Goal: Navigation & Orientation: Find specific page/section

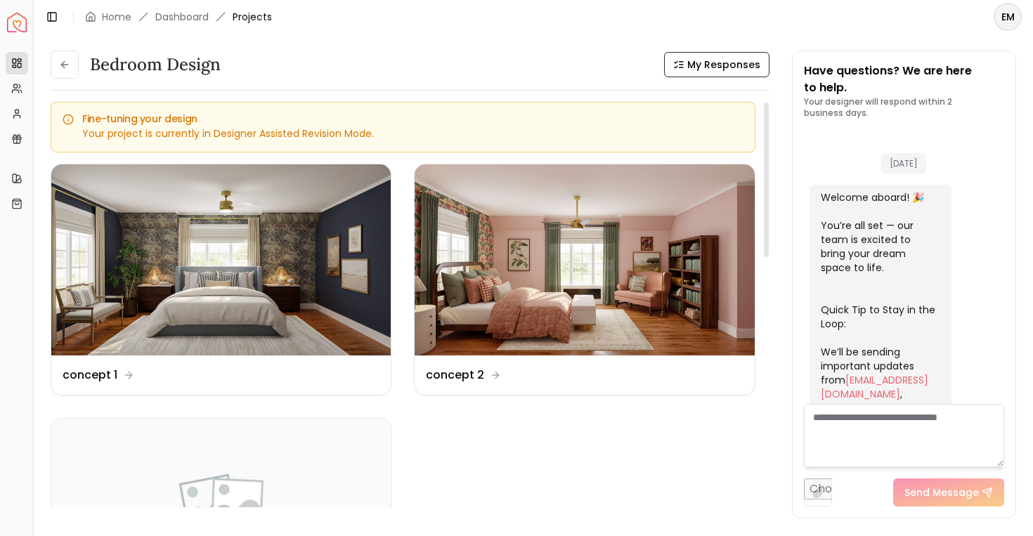
scroll to position [2483, 0]
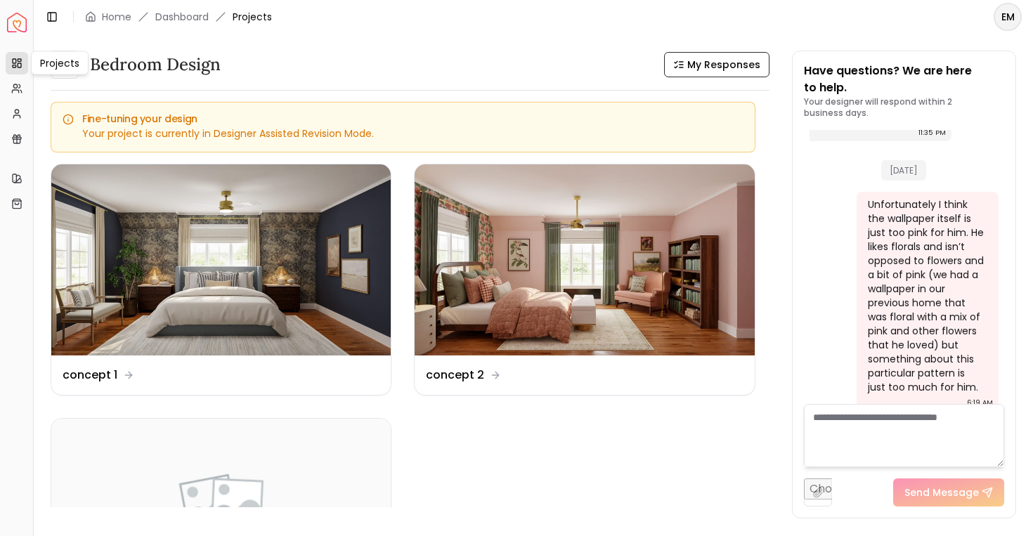
click at [10, 62] on link "Projects" at bounding box center [17, 63] width 22 height 22
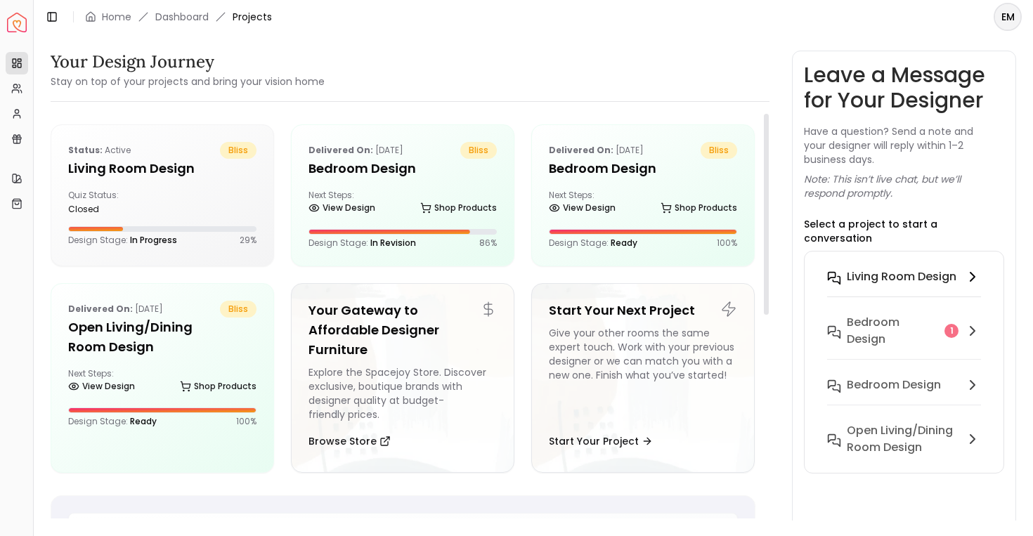
click at [846, 292] on button "Living Room design" at bounding box center [904, 286] width 177 height 46
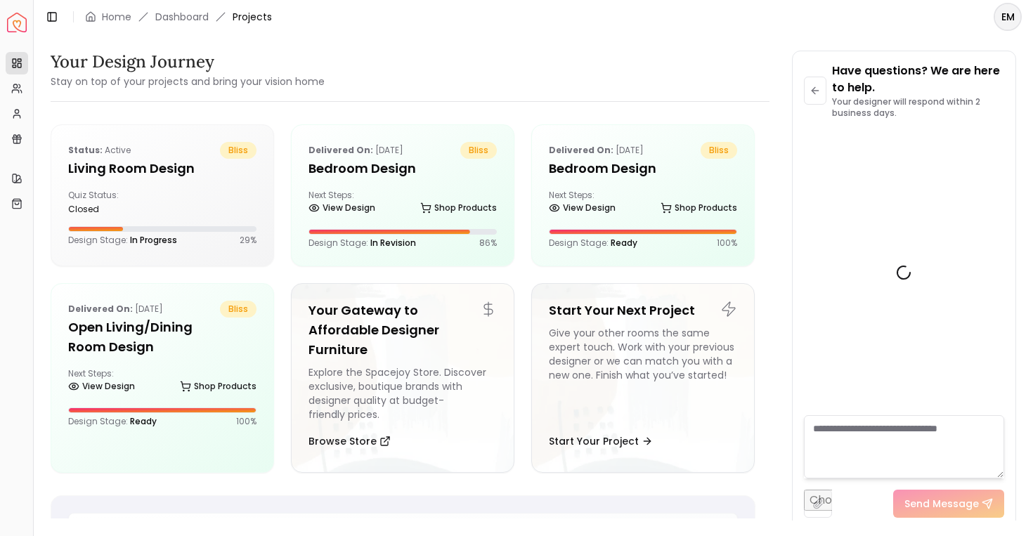
click at [851, 307] on div at bounding box center [904, 272] width 201 height 285
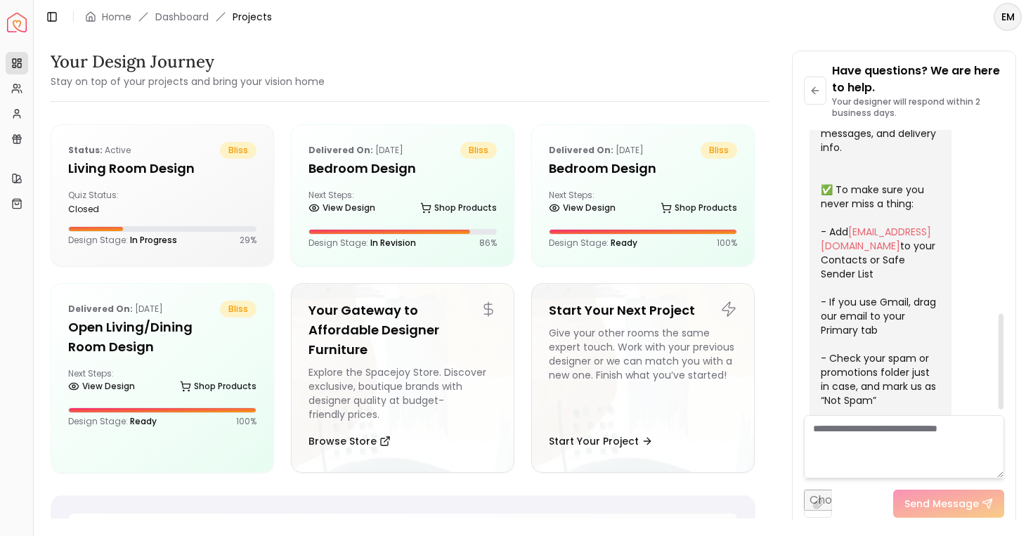
scroll to position [564, 0]
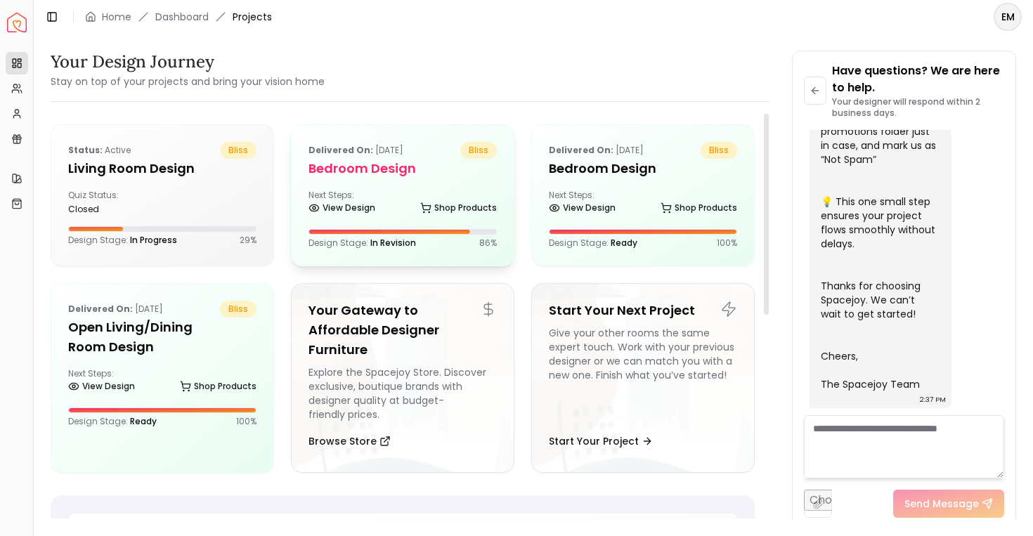
click at [379, 169] on h5 "Bedroom design" at bounding box center [402, 169] width 188 height 20
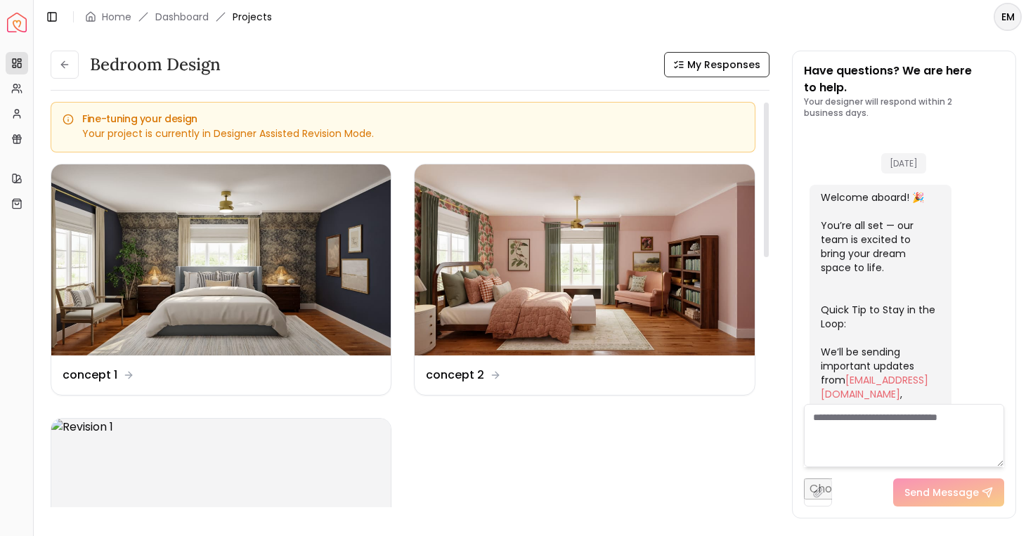
scroll to position [2483, 0]
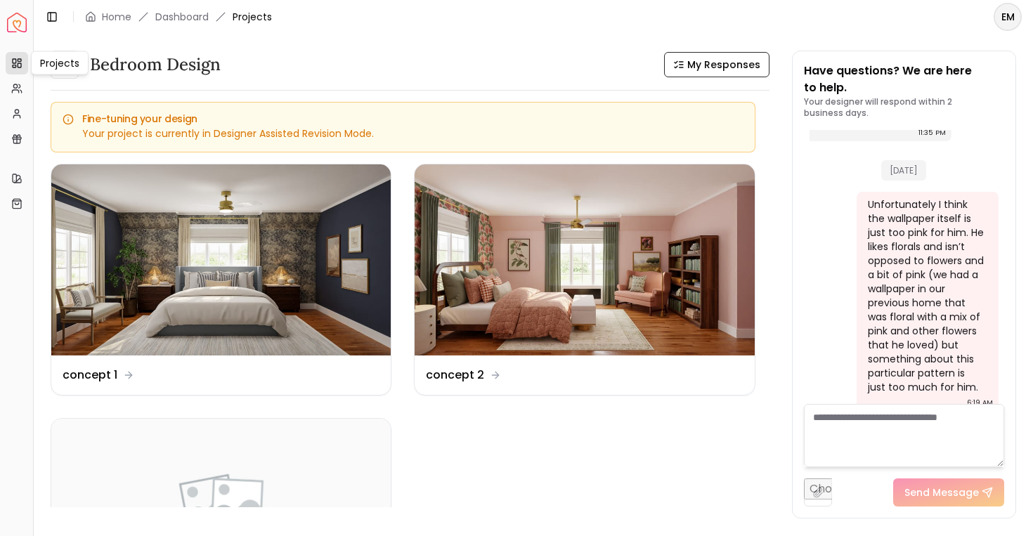
click at [12, 66] on icon at bounding box center [16, 63] width 11 height 11
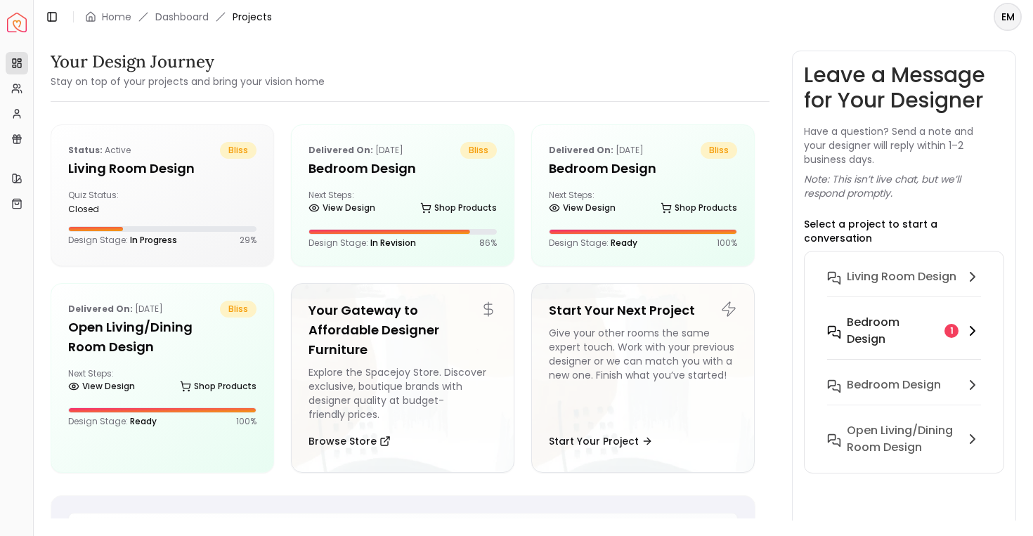
click at [911, 320] on h6 "Bedroom design" at bounding box center [893, 331] width 93 height 34
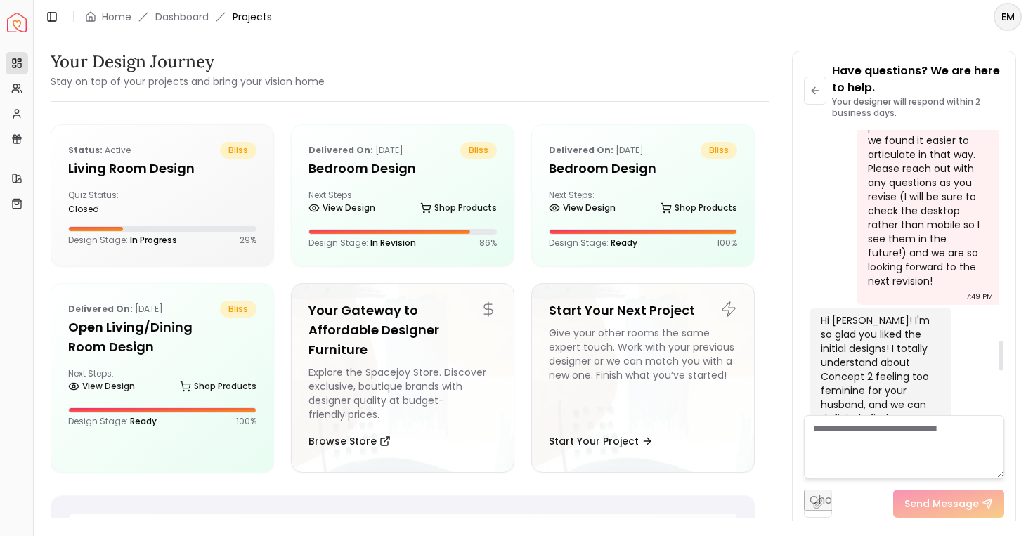
scroll to position [2041, 0]
click at [899, 429] on textarea at bounding box center [904, 446] width 201 height 63
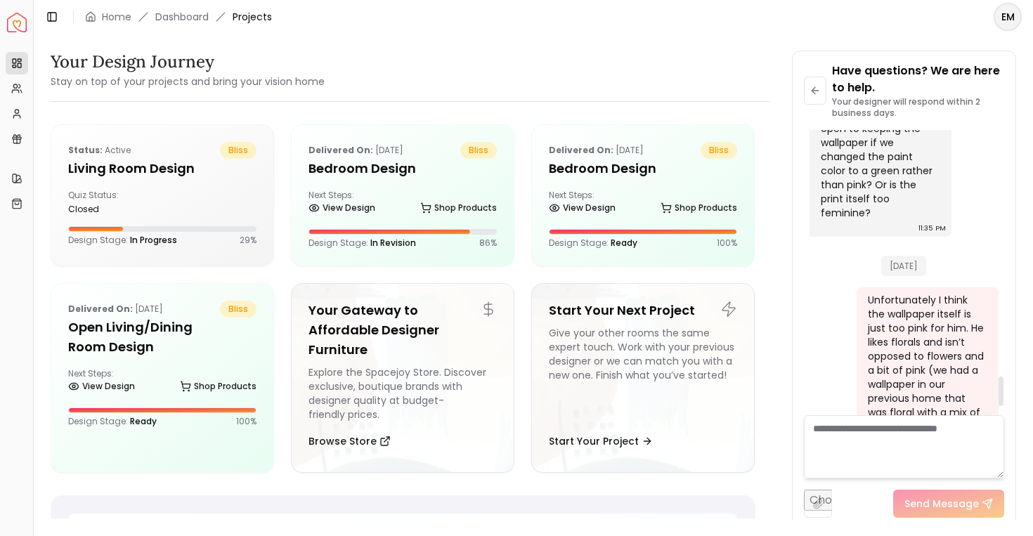
scroll to position [2472, 0]
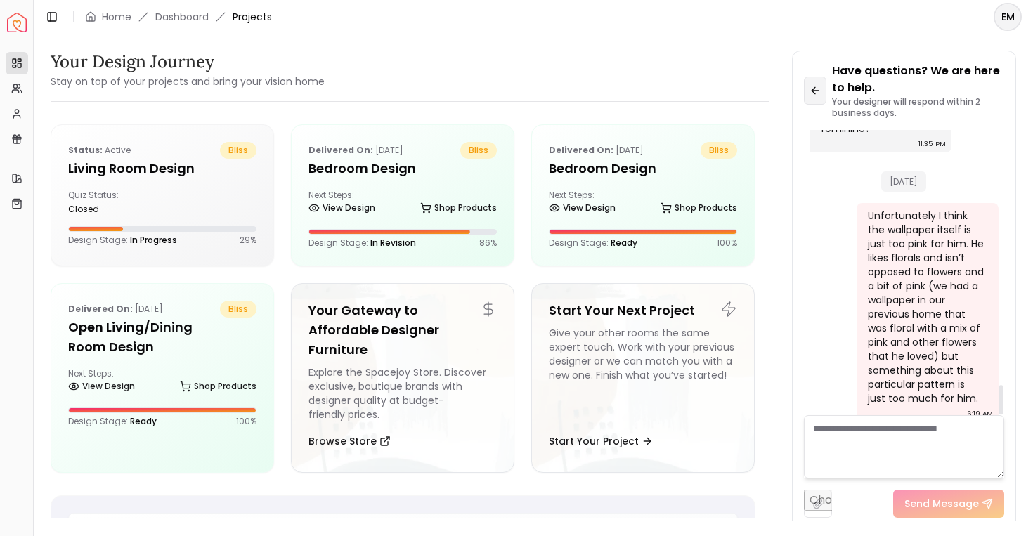
click at [819, 93] on icon at bounding box center [815, 90] width 11 height 11
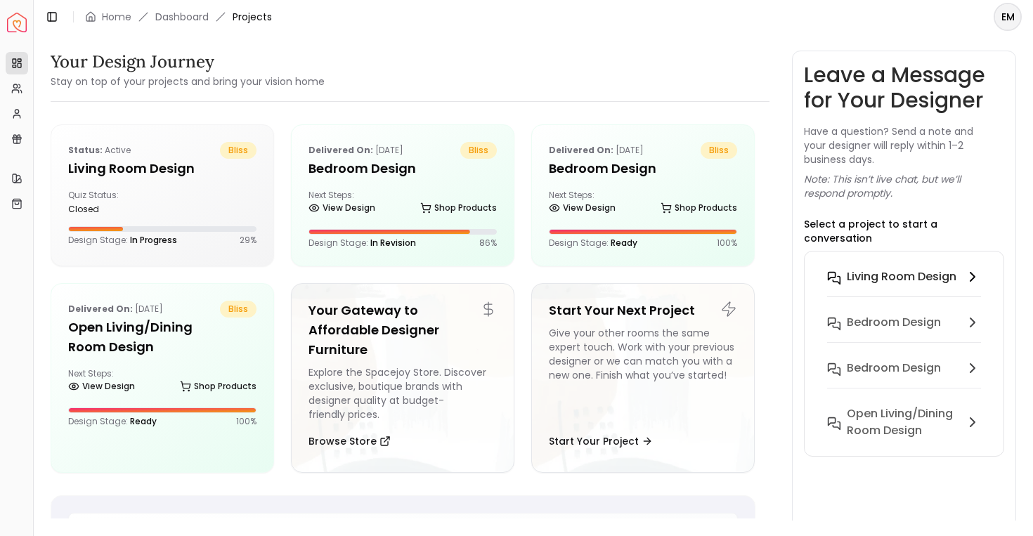
click at [909, 268] on h6 "Living Room design" at bounding box center [902, 276] width 110 height 17
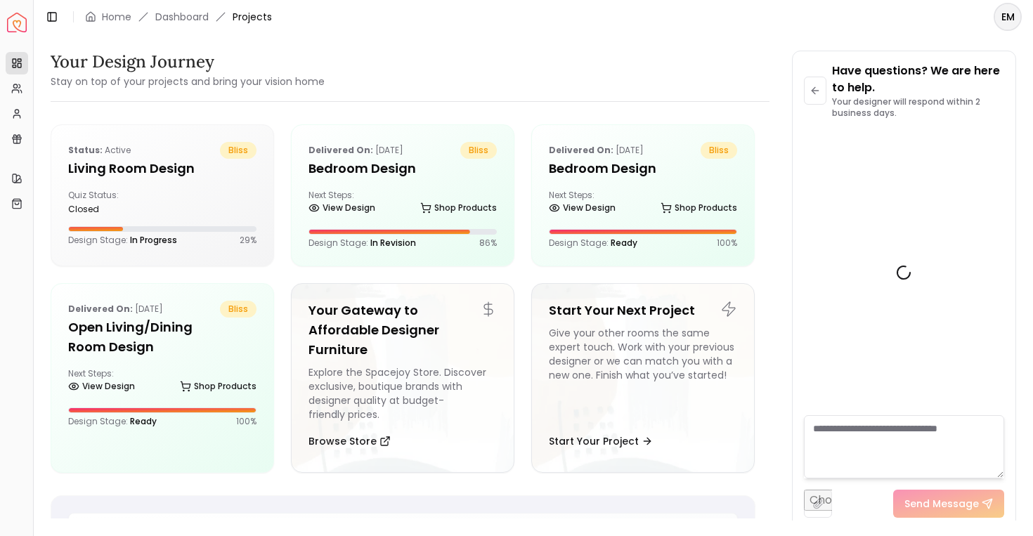
scroll to position [544, 0]
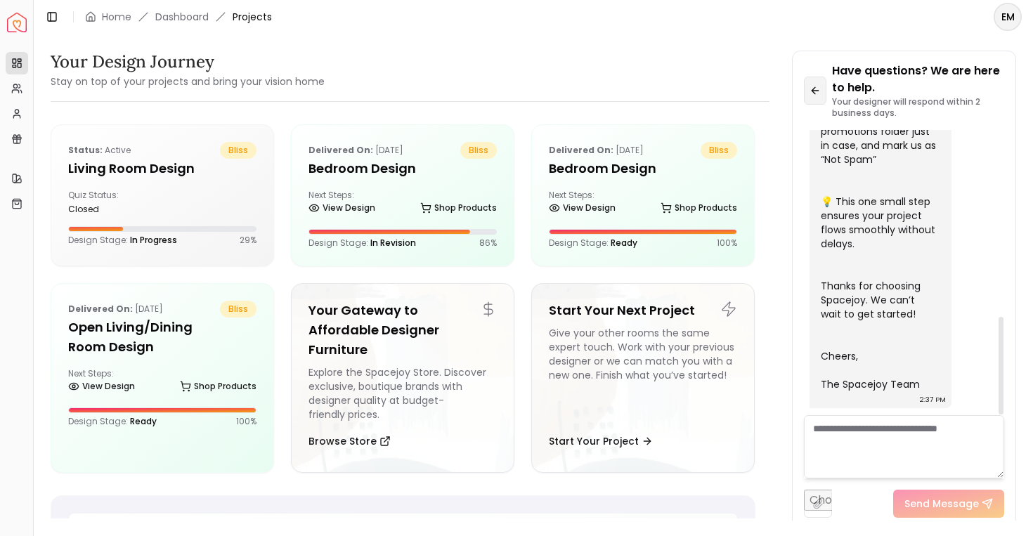
click at [816, 103] on button at bounding box center [815, 91] width 22 height 28
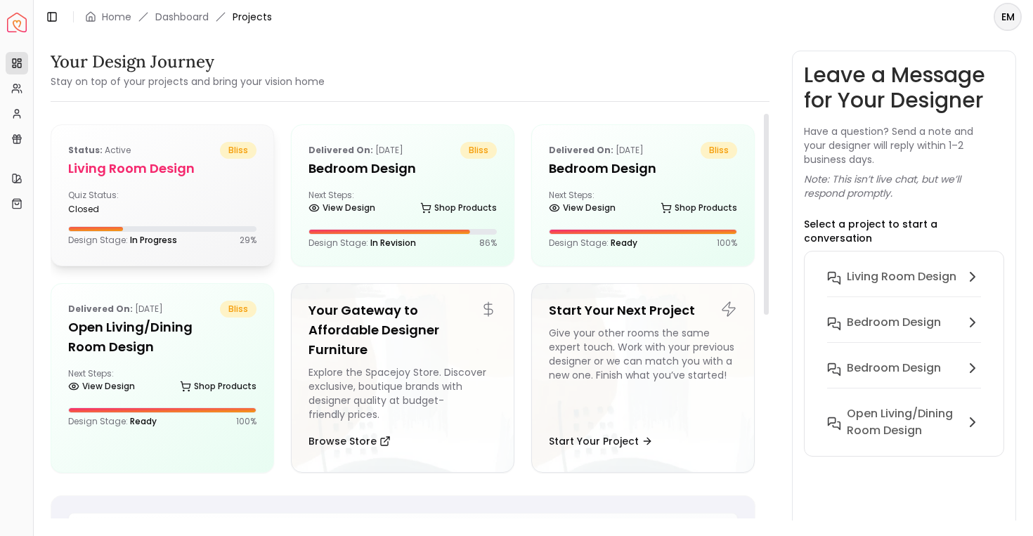
click at [176, 157] on div "Status: active bliss" at bounding box center [162, 150] width 188 height 17
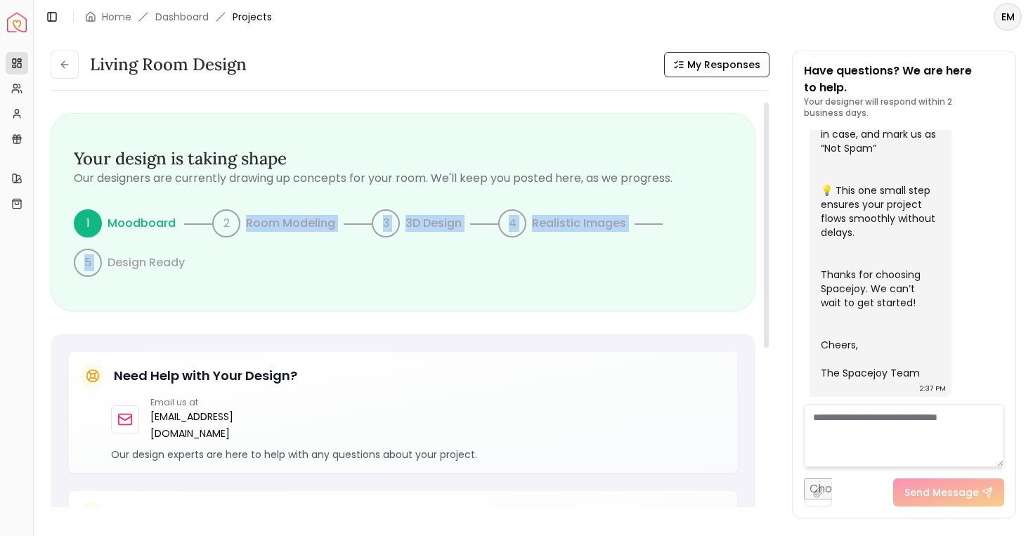
drag, startPoint x: 109, startPoint y: 268, endPoint x: 257, endPoint y: 268, distance: 148.3
click at [258, 268] on div "1 Moodboard 2 Room Modeling 3 3D Design 4 Realistic Images 5 Design Ready" at bounding box center [403, 242] width 658 height 67
click at [20, 93] on icon at bounding box center [16, 88] width 11 height 11
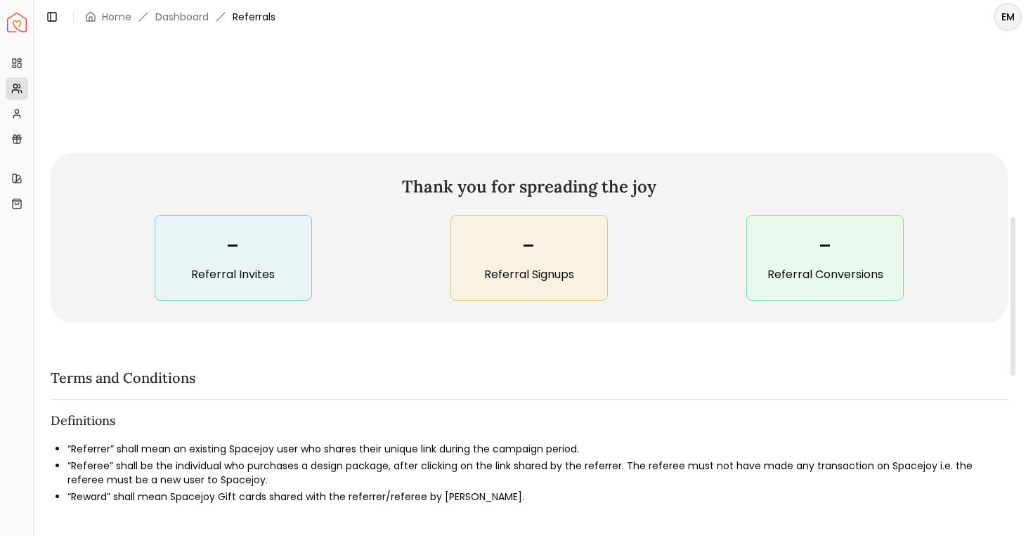
scroll to position [490, 0]
